Goal: Find specific page/section: Find specific page/section

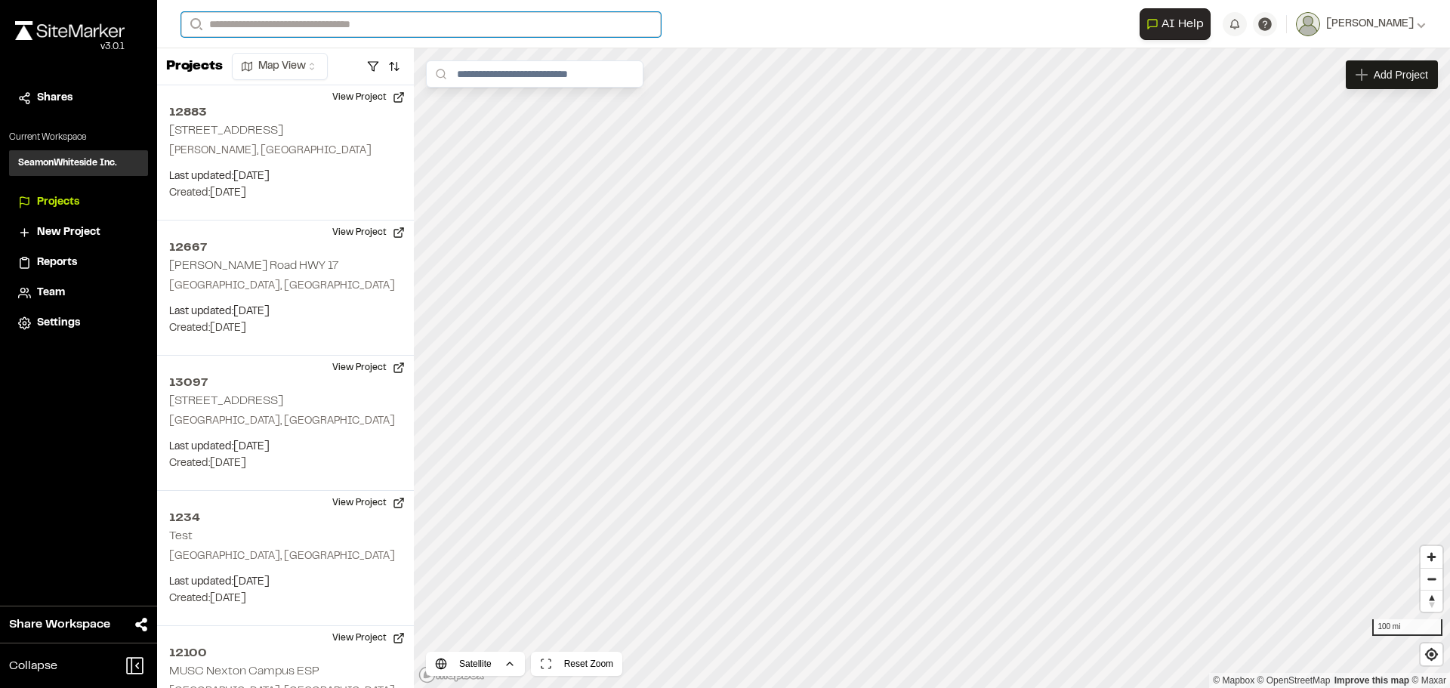
click at [286, 29] on input "Search" at bounding box center [420, 24] width 479 height 25
type input "**********"
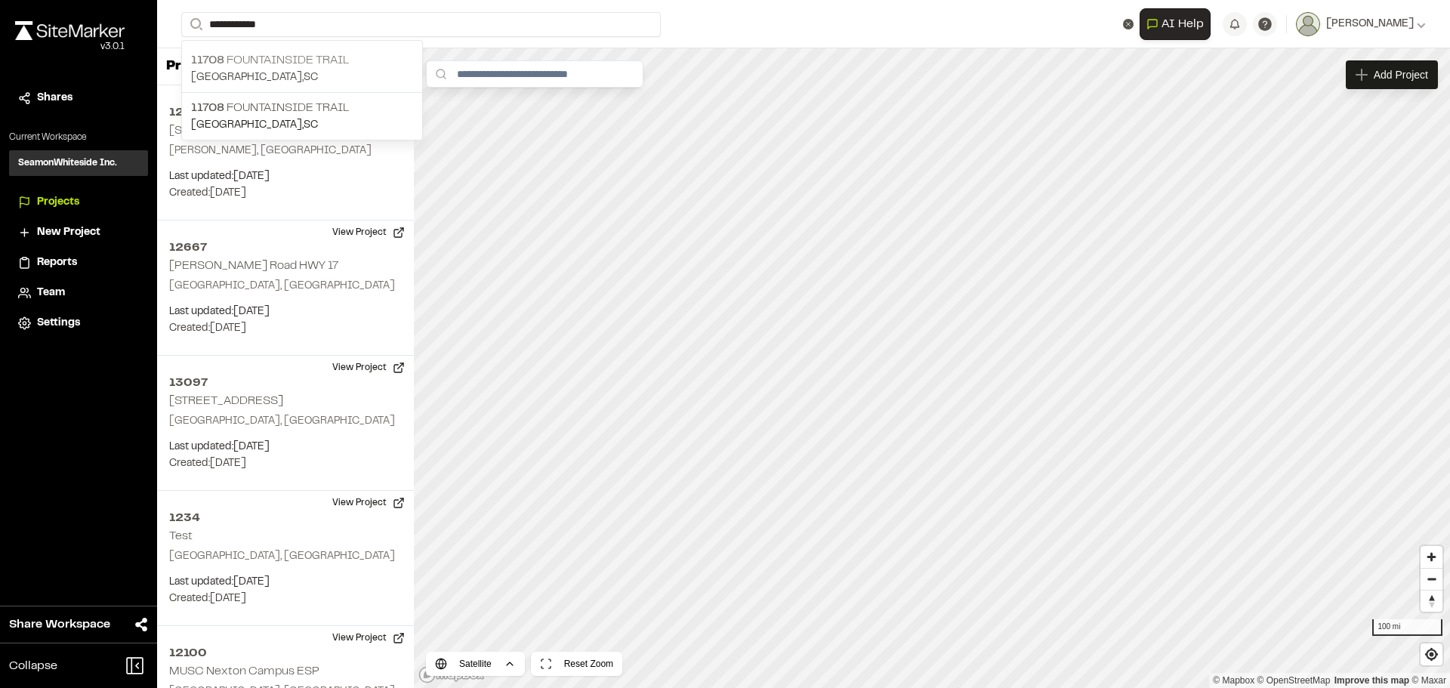
click at [287, 54] on p "[STREET_ADDRESS]" at bounding box center [302, 60] width 222 height 18
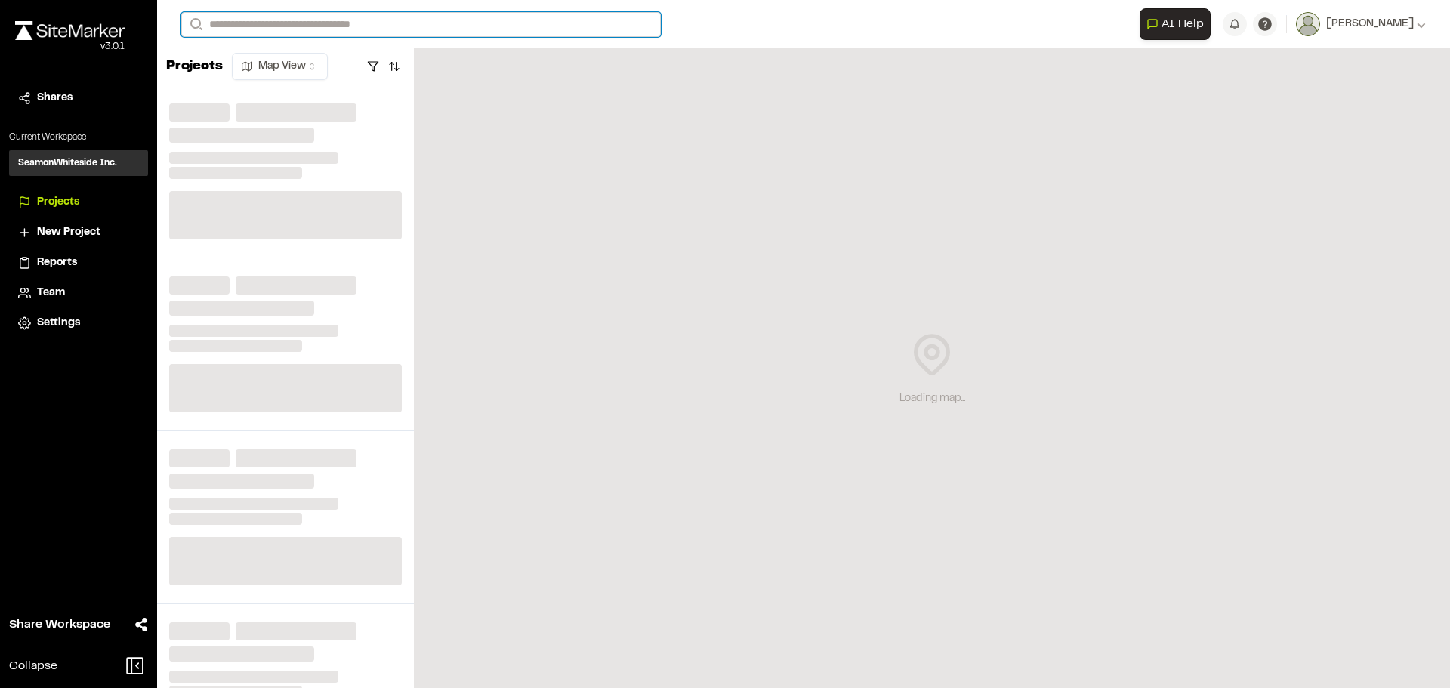
click at [302, 24] on input "Search" at bounding box center [420, 24] width 479 height 25
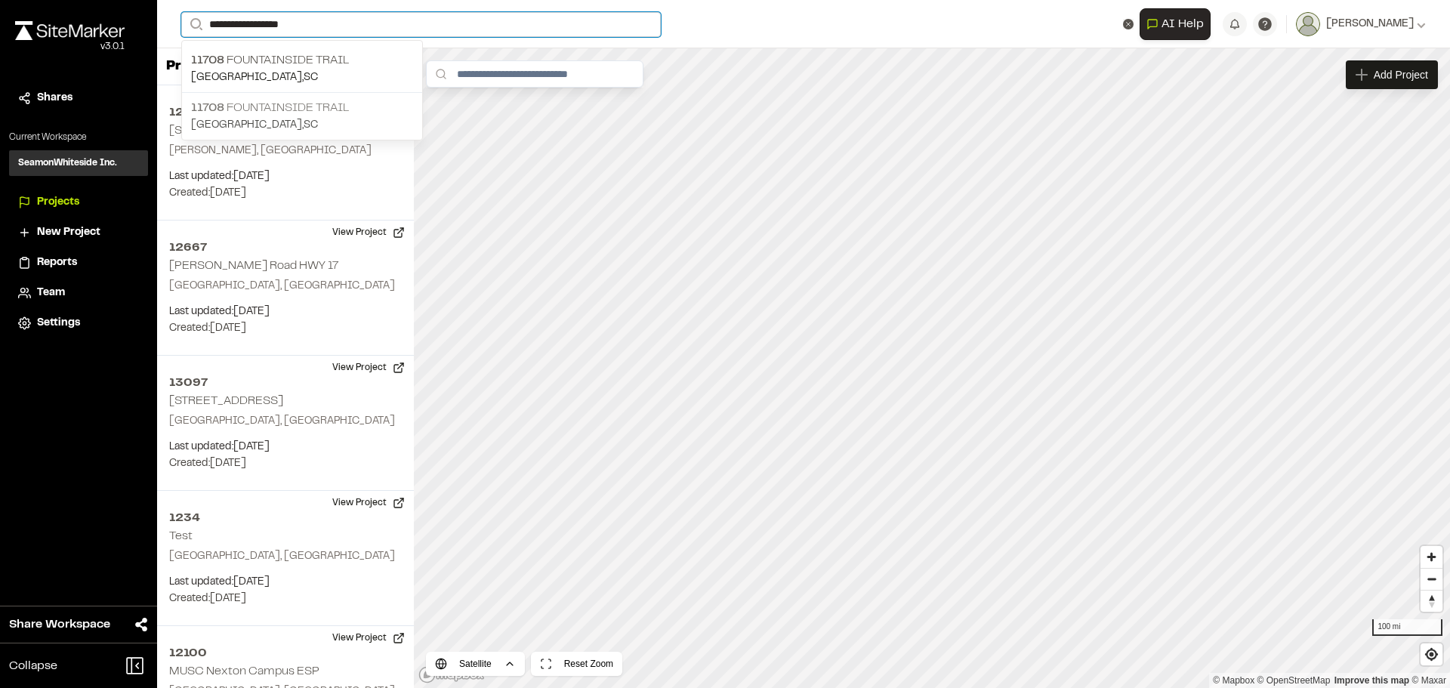
type input "**********"
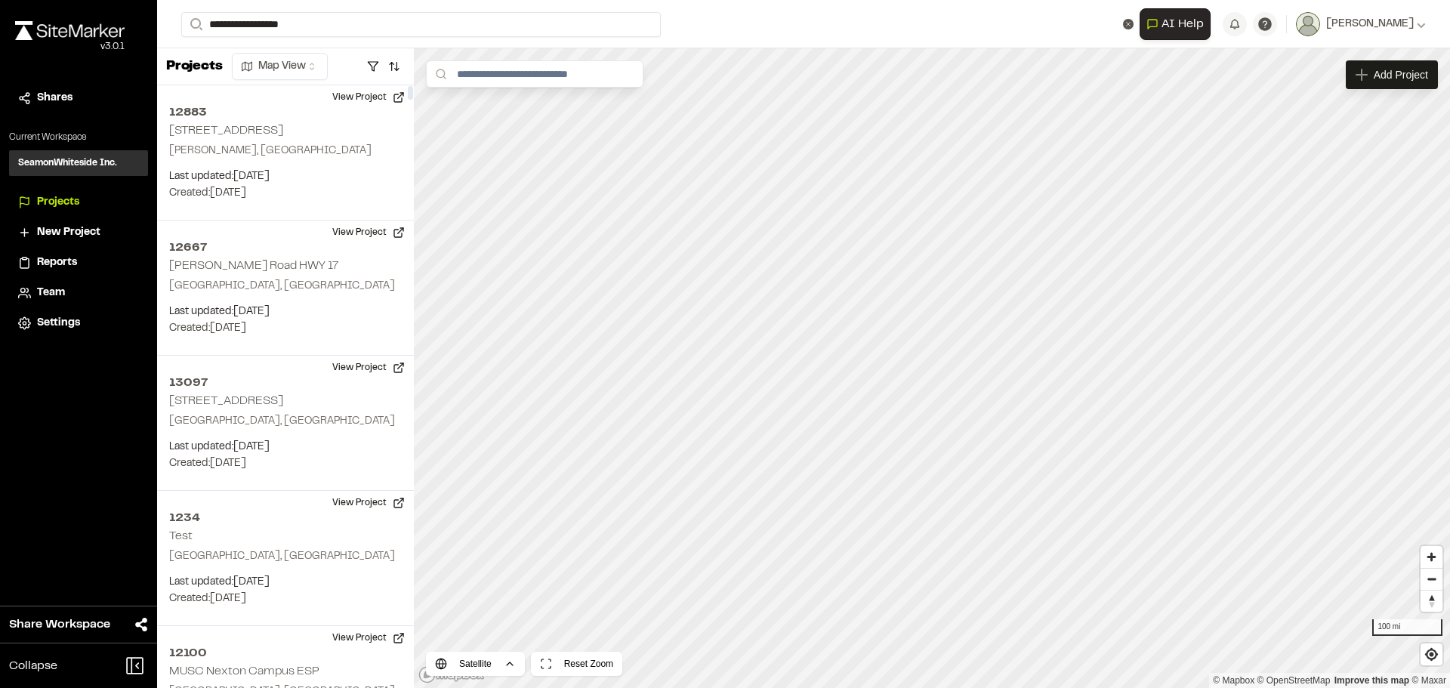
click at [293, 110] on p "[STREET_ADDRESS]" at bounding box center [302, 108] width 222 height 18
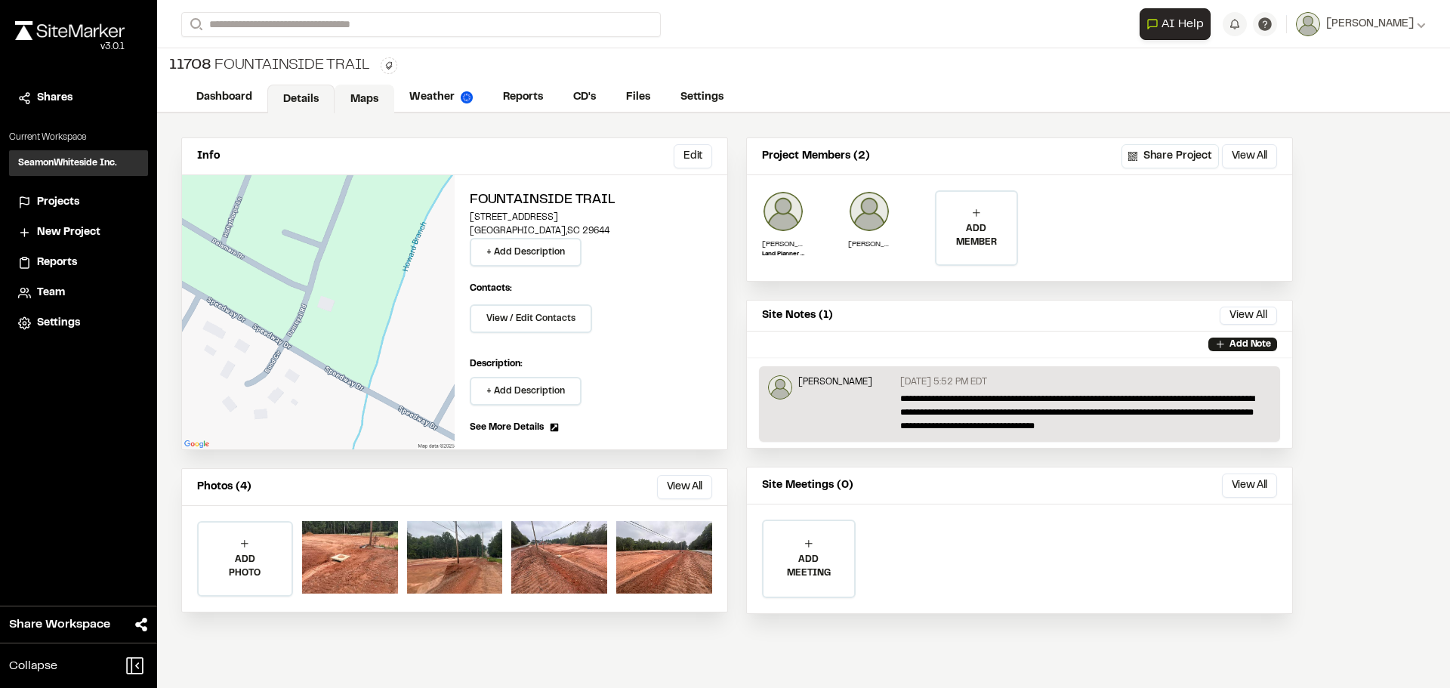
click at [344, 94] on link "Maps" at bounding box center [364, 99] width 60 height 29
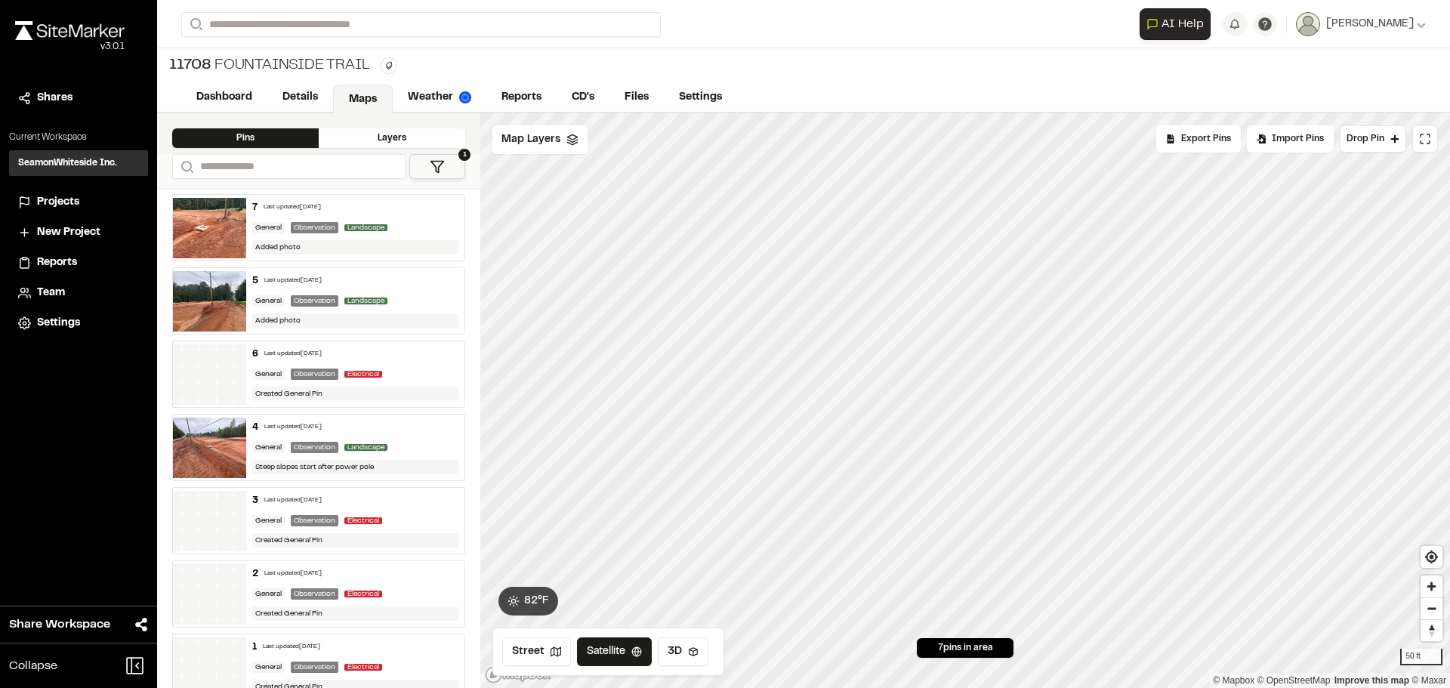
click at [199, 225] on img at bounding box center [209, 228] width 73 height 60
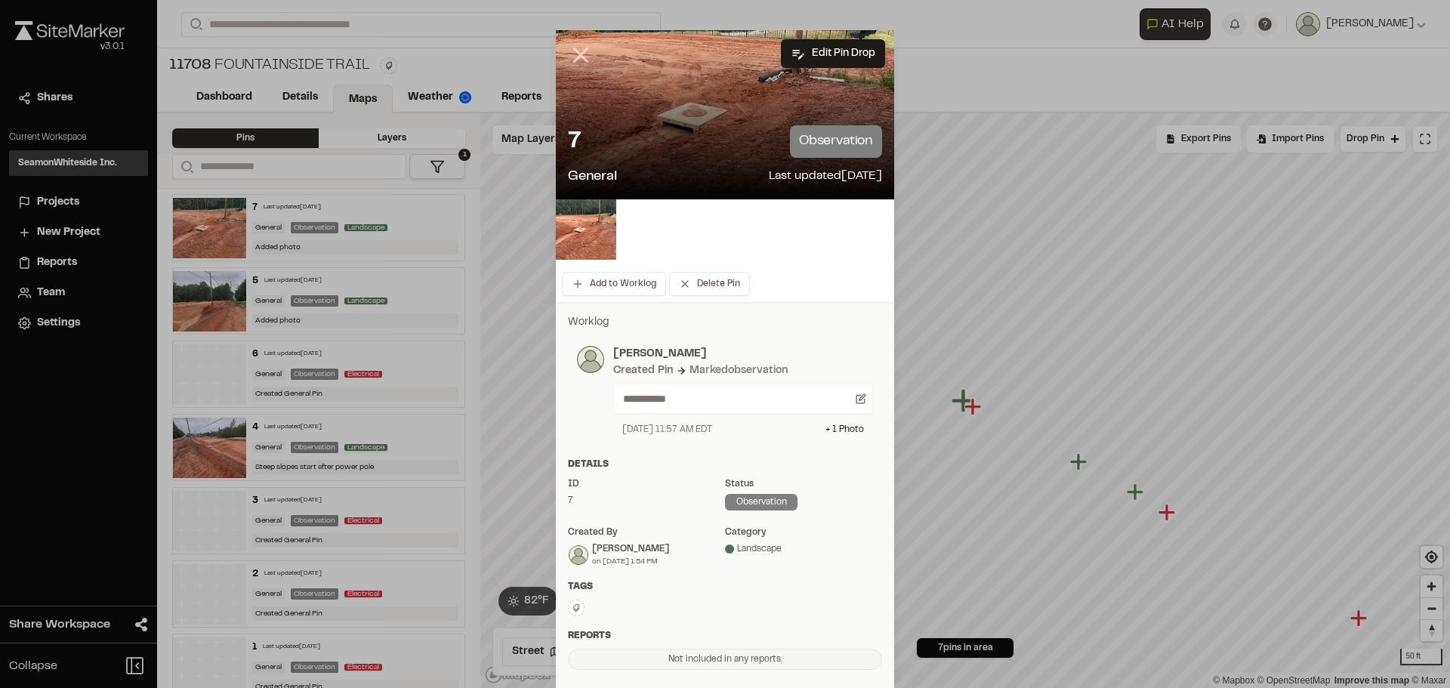
click at [572, 48] on icon at bounding box center [581, 55] width 26 height 26
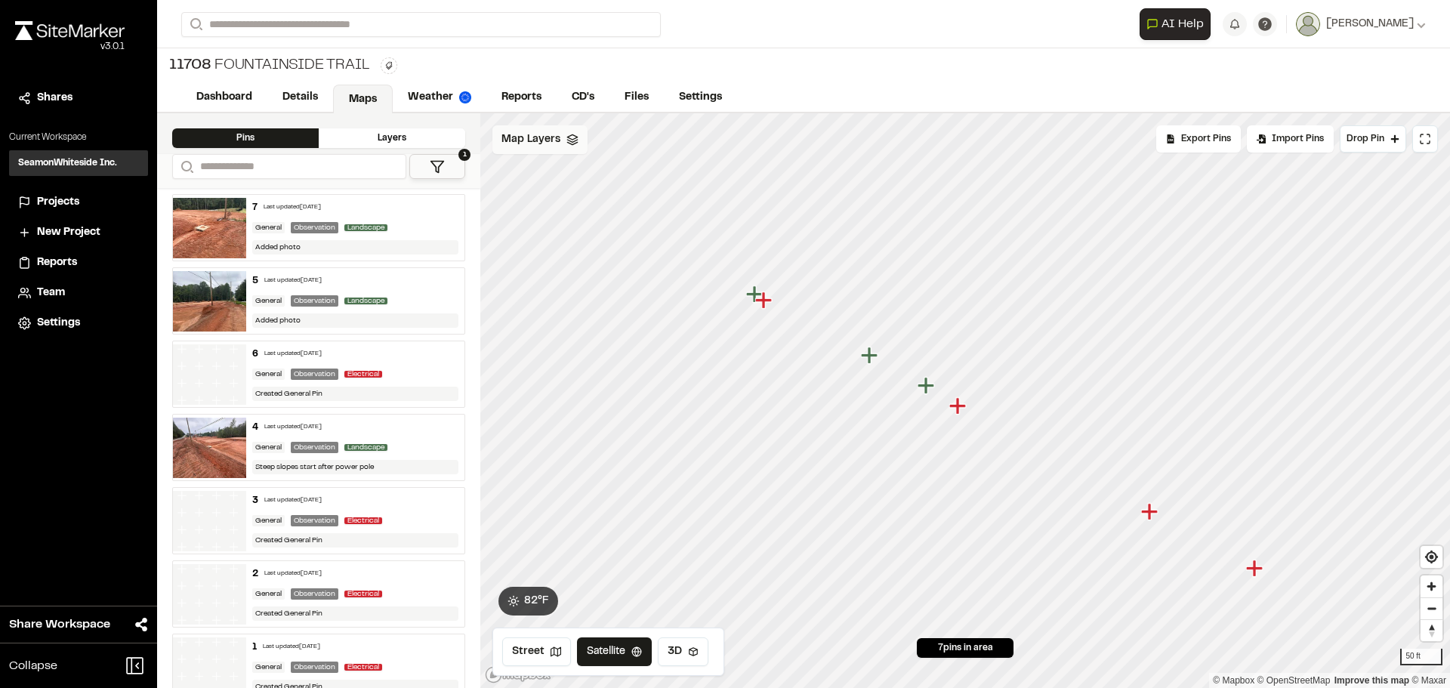
click at [558, 135] on span "Map Layers" at bounding box center [530, 139] width 59 height 17
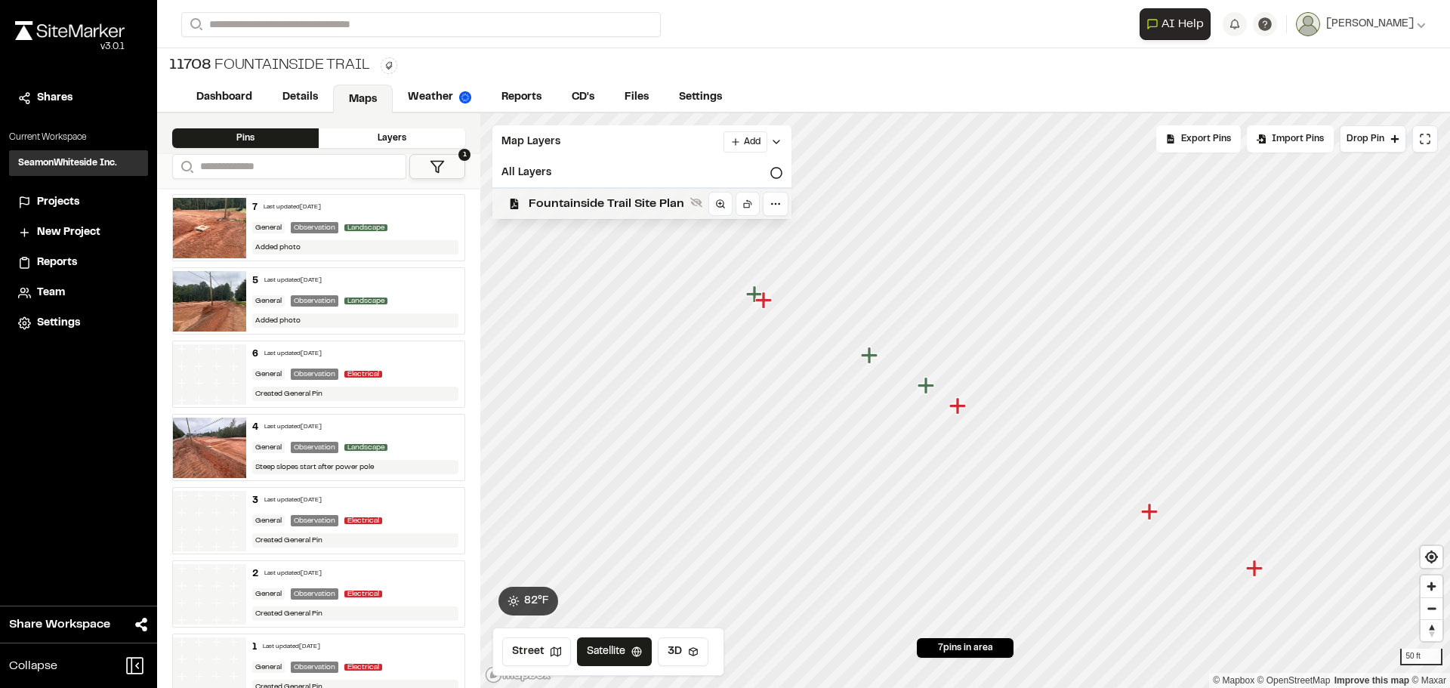
click at [560, 205] on span "Fountainside Trail Site Plan" at bounding box center [606, 204] width 156 height 18
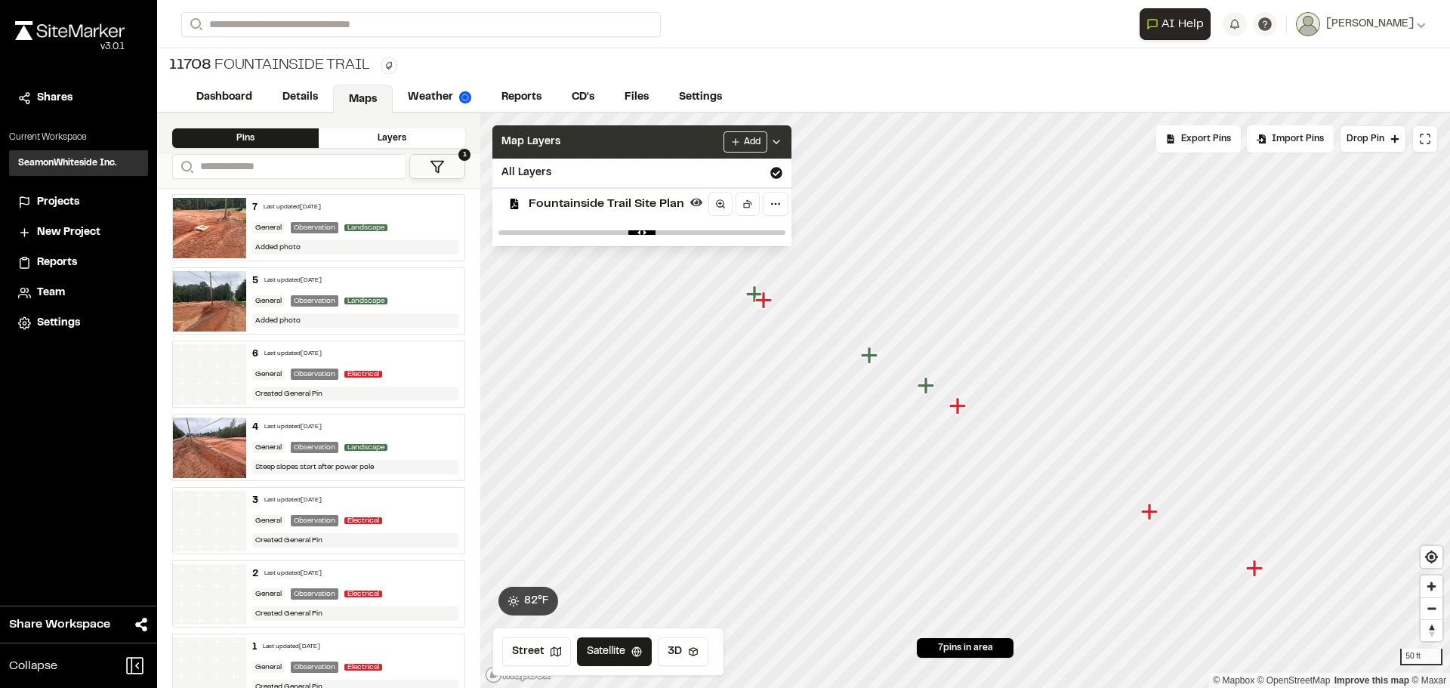
click at [783, 143] on div "Map Layers Add" at bounding box center [641, 141] width 299 height 33
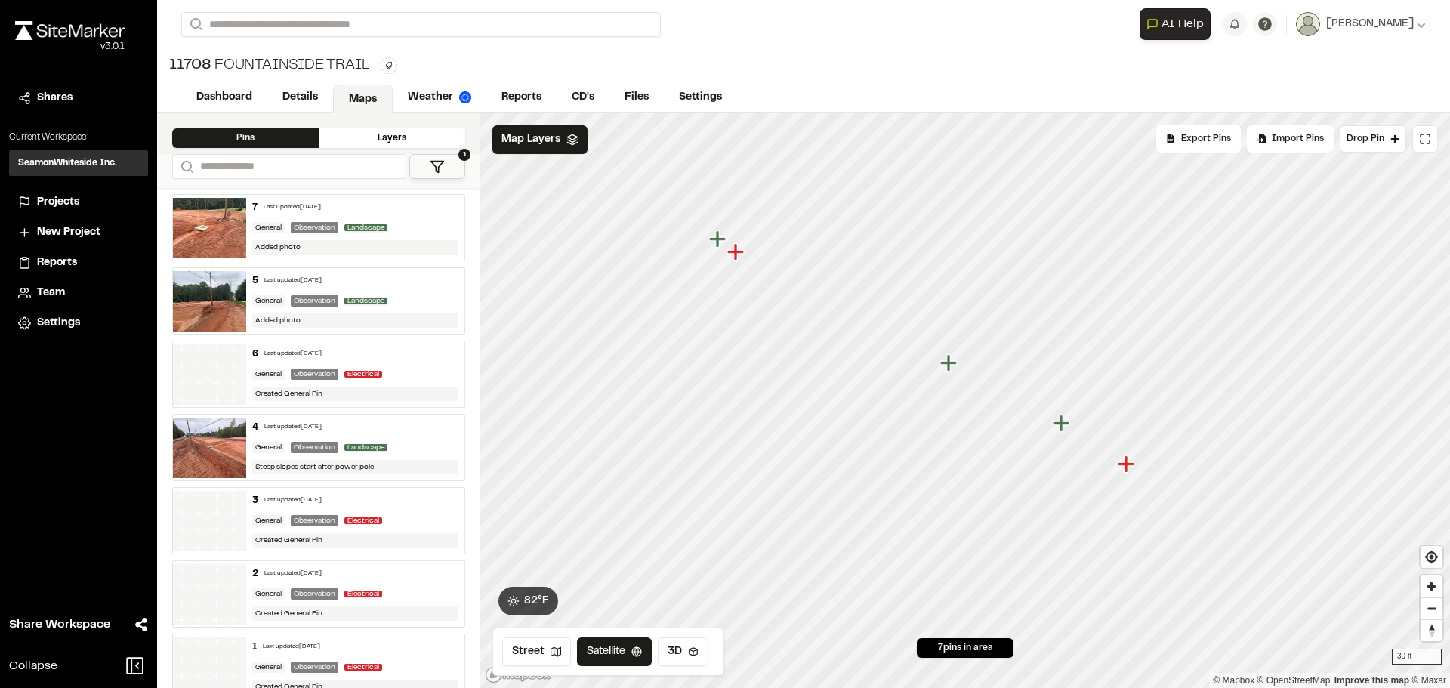
click at [1126, 464] on icon "Map marker" at bounding box center [1125, 463] width 17 height 17
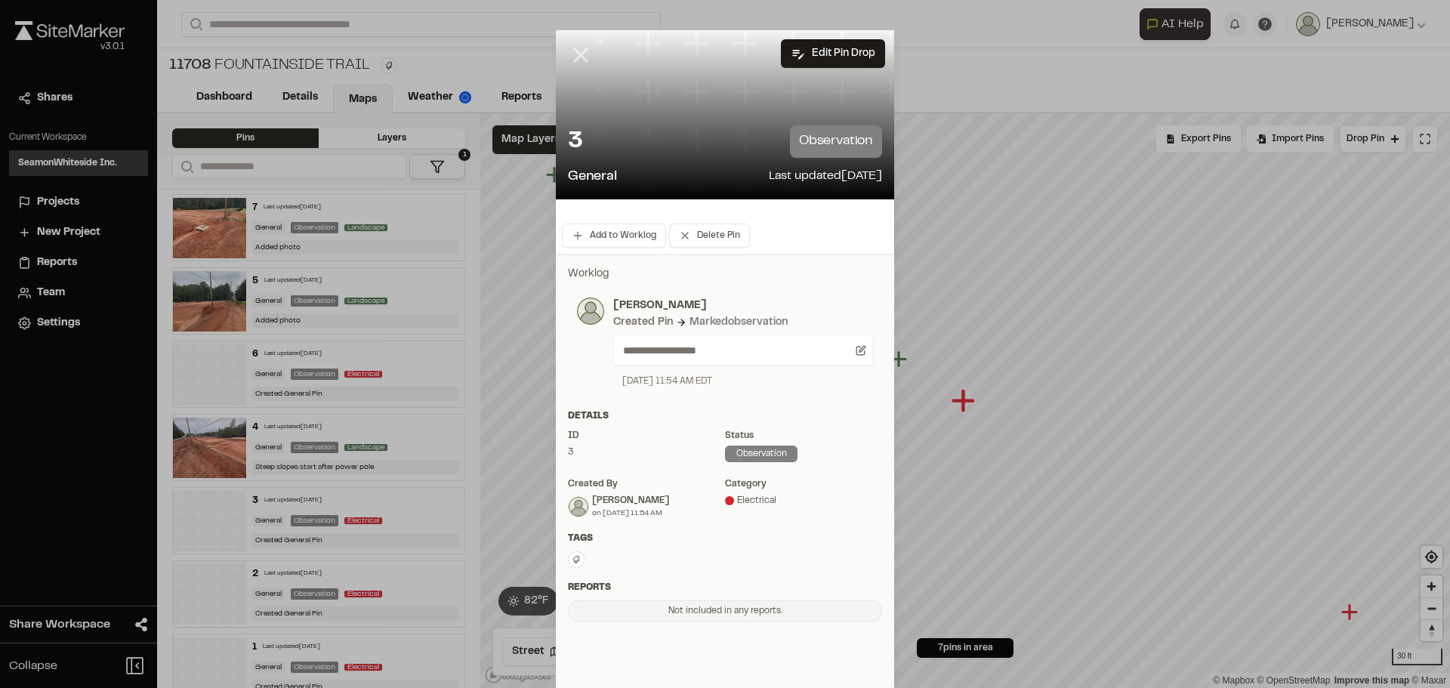
click at [568, 59] on icon at bounding box center [581, 55] width 26 height 26
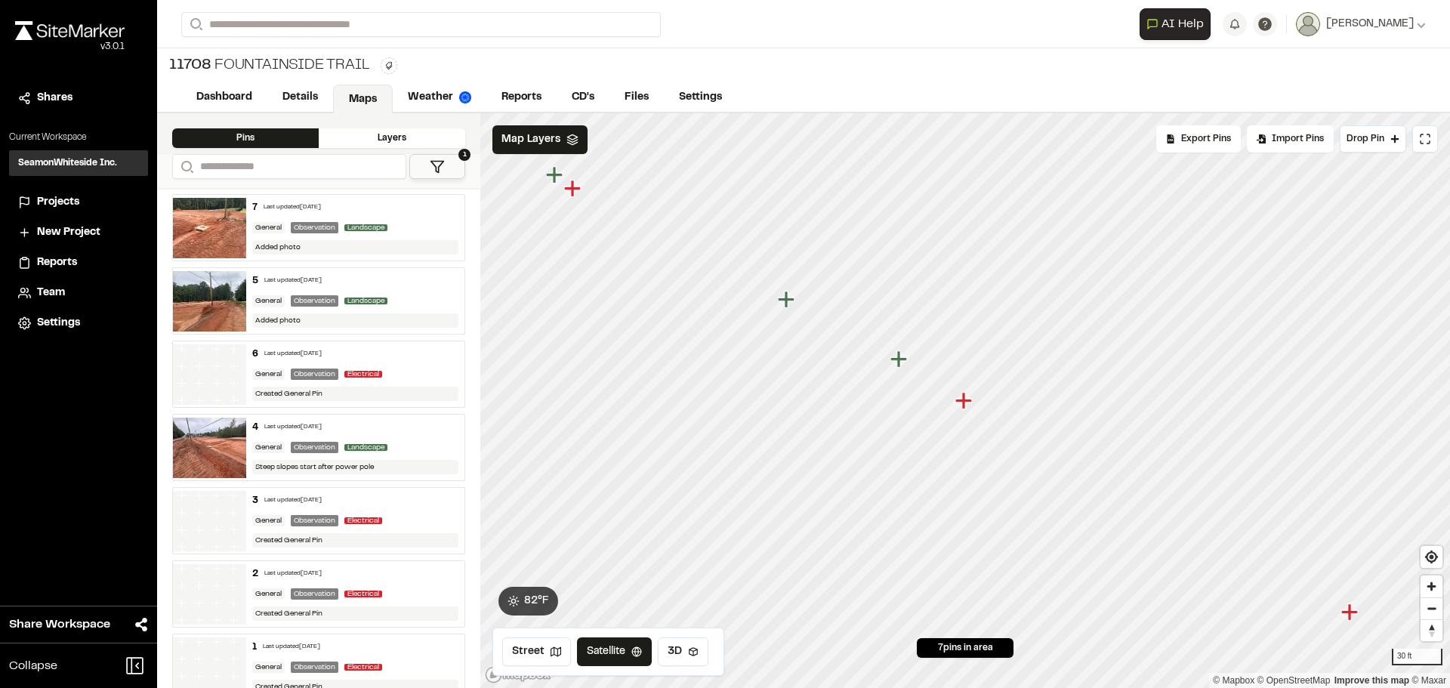
click at [895, 363] on icon "Map marker" at bounding box center [900, 360] width 20 height 20
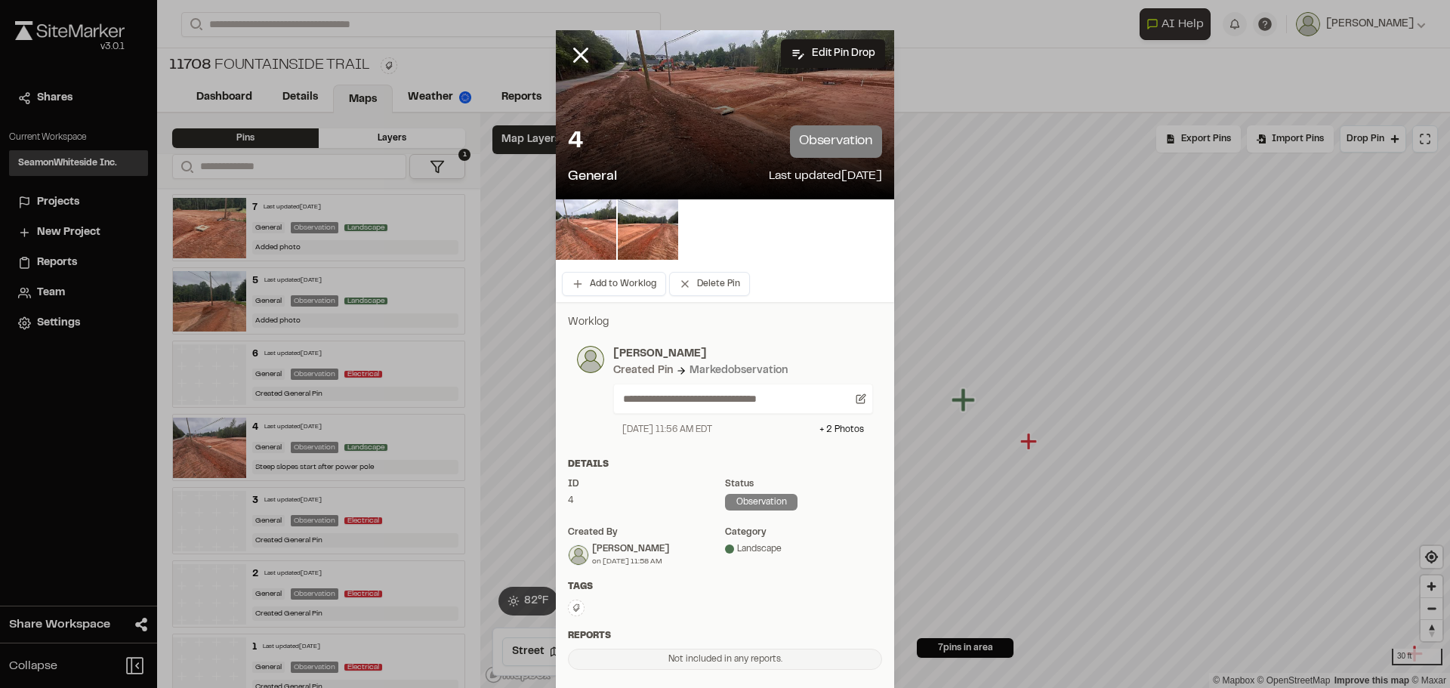
click at [631, 71] on div at bounding box center [725, 114] width 338 height 169
click at [646, 223] on img at bounding box center [648, 229] width 60 height 60
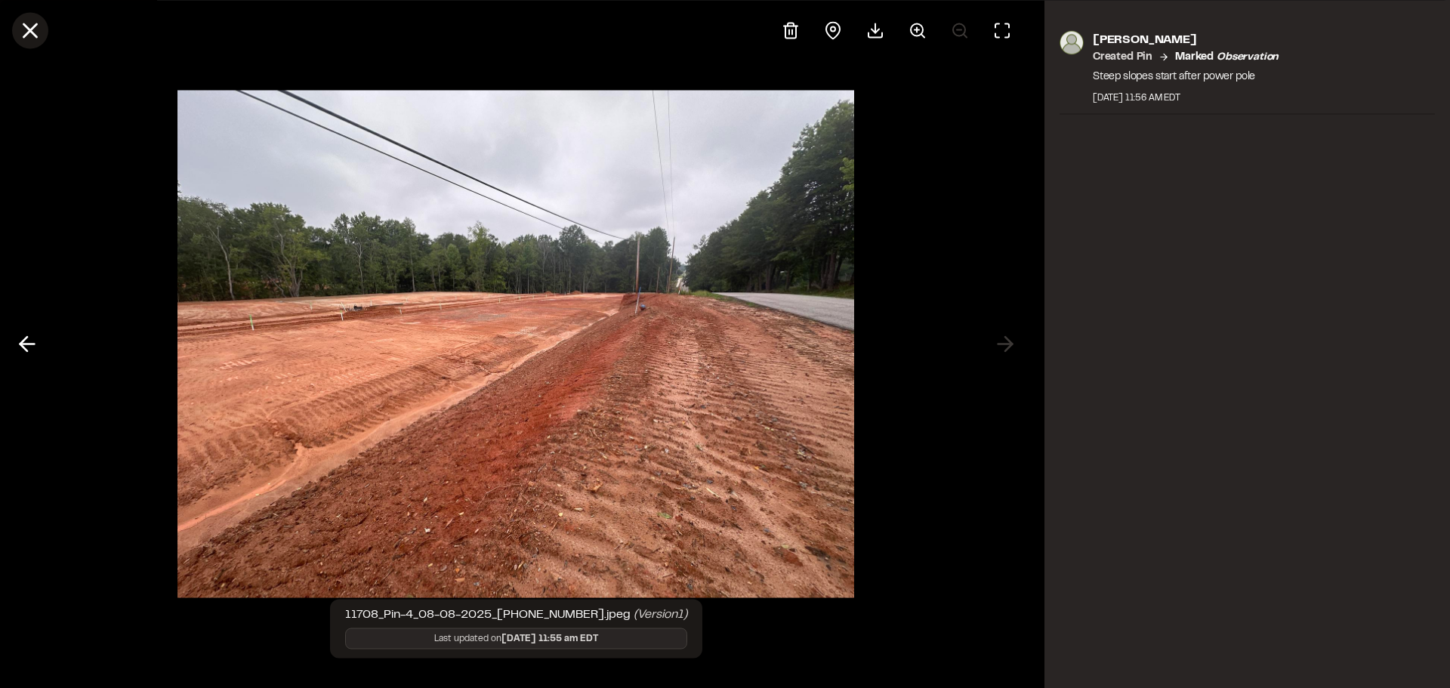
click at [39, 26] on icon at bounding box center [30, 30] width 26 height 26
